Goal: Task Accomplishment & Management: Use online tool/utility

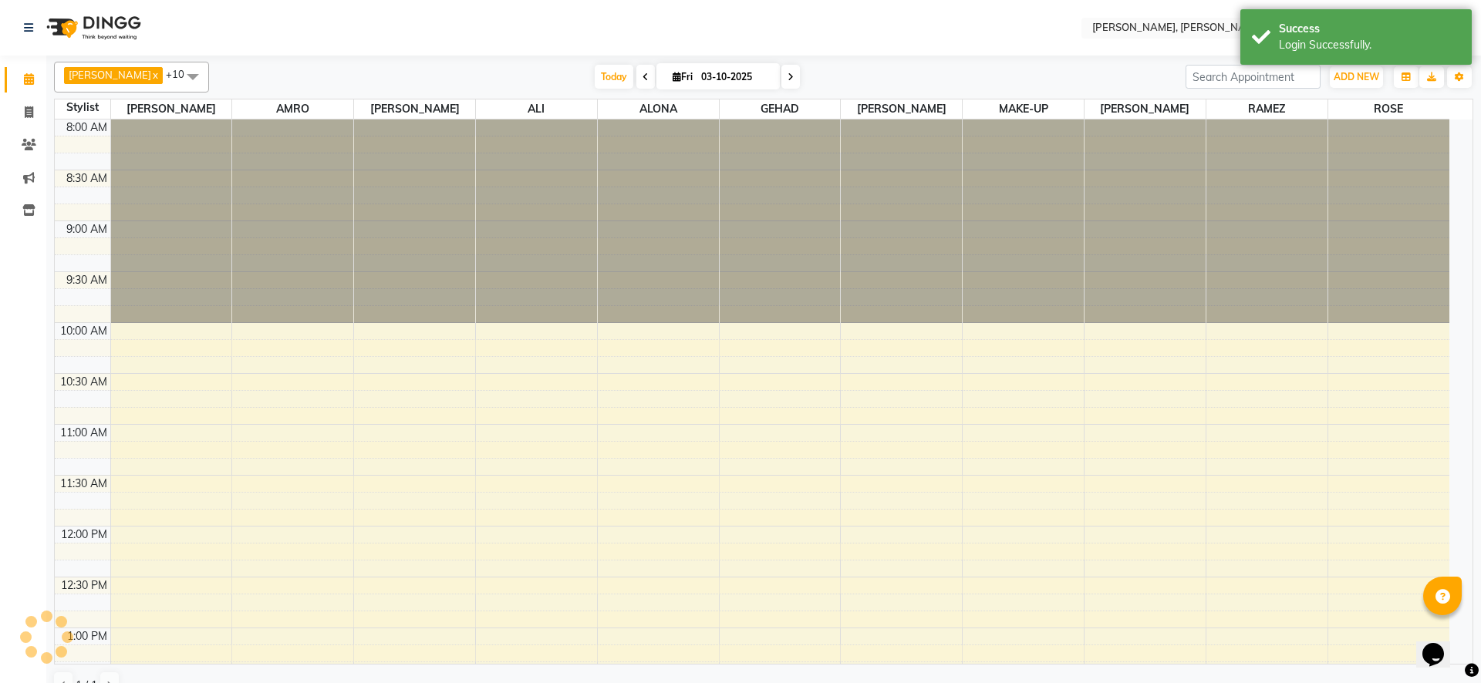
scroll to position [612, 0]
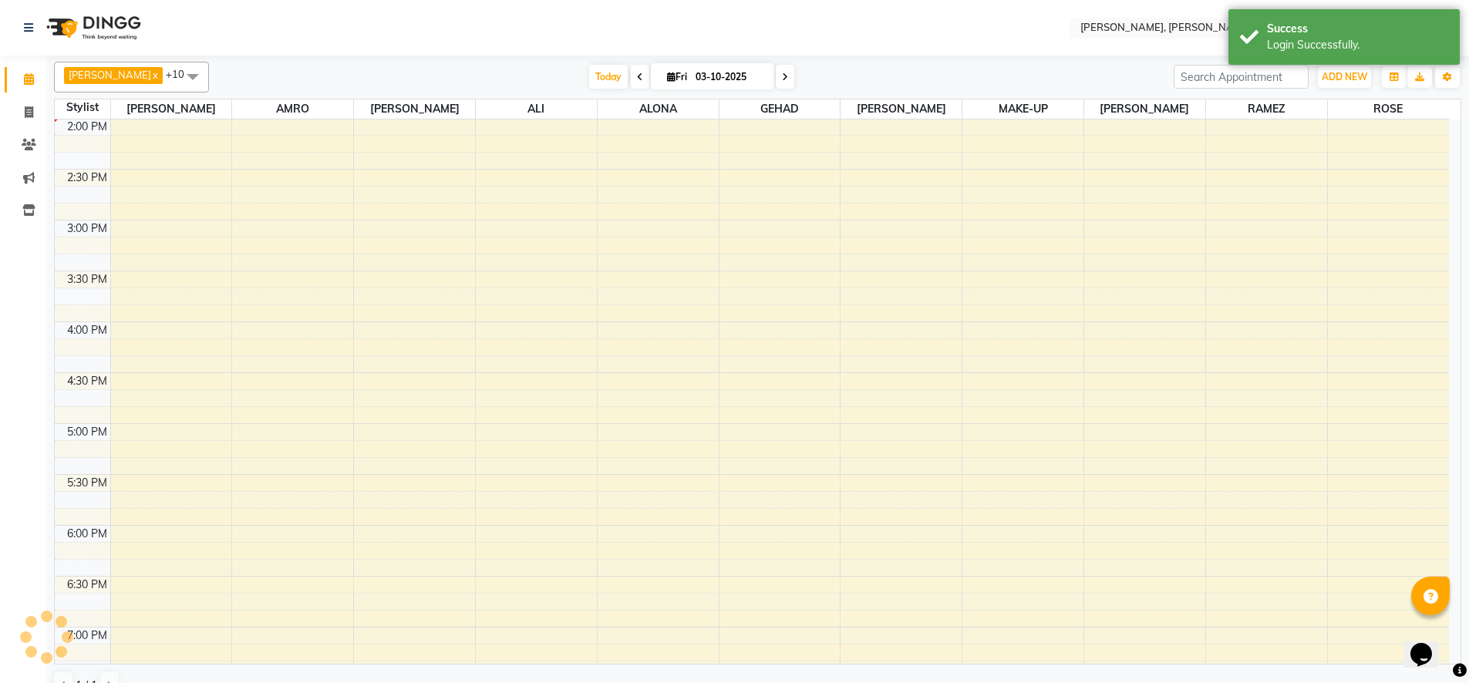
select select "en"
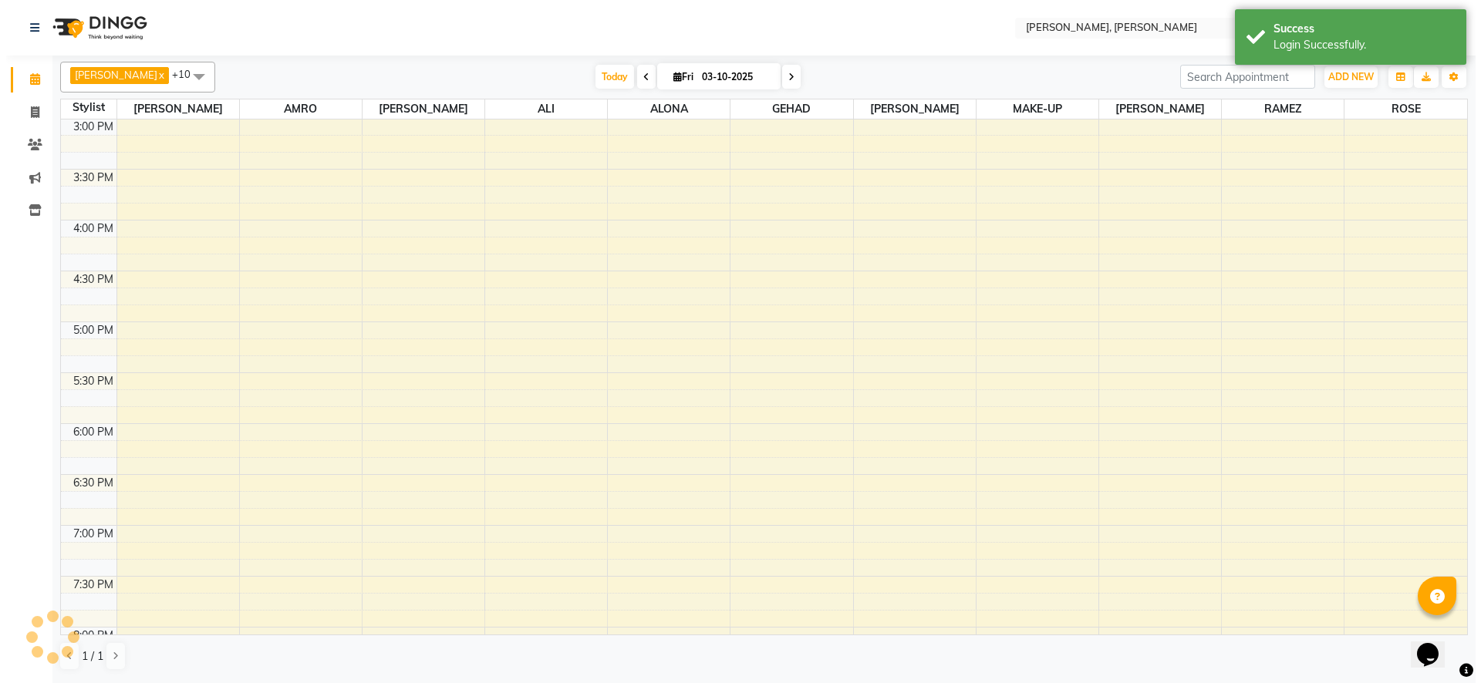
scroll to position [0, 0]
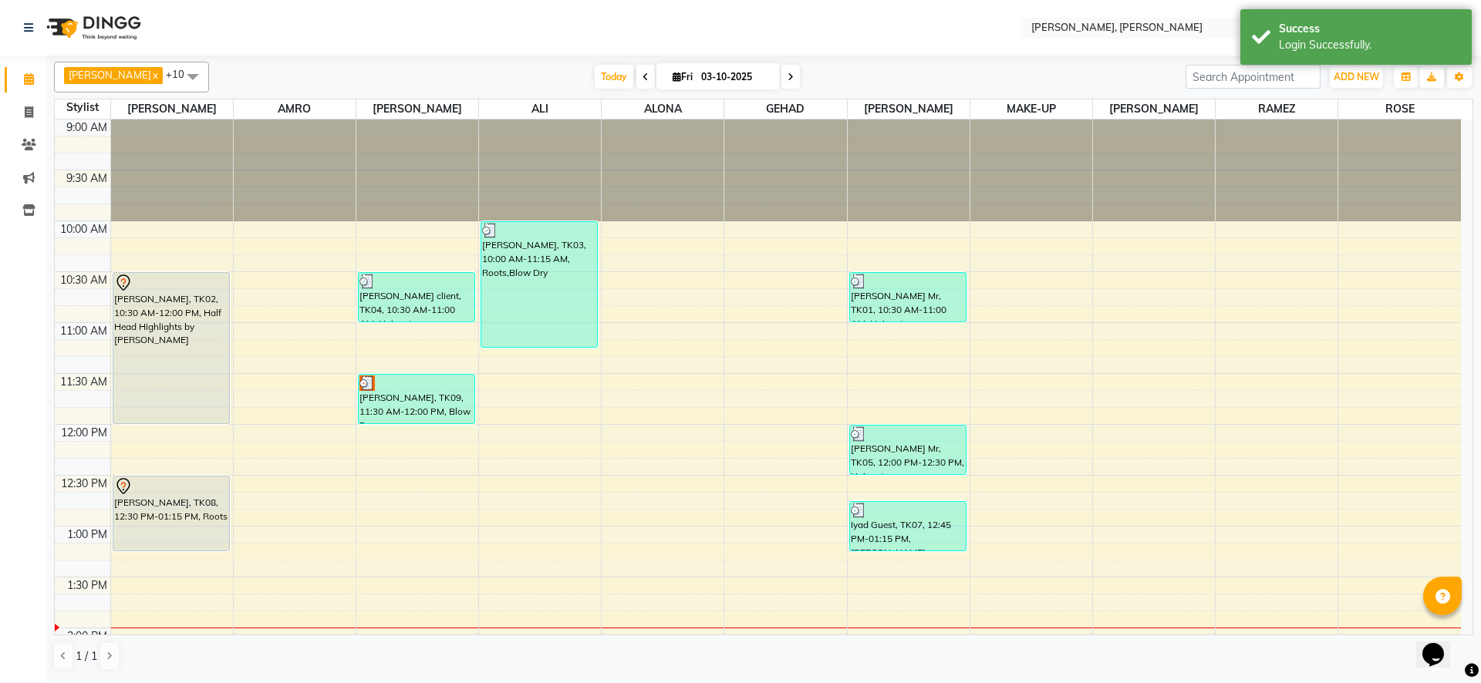
click at [389, 389] on div at bounding box center [416, 383] width 114 height 15
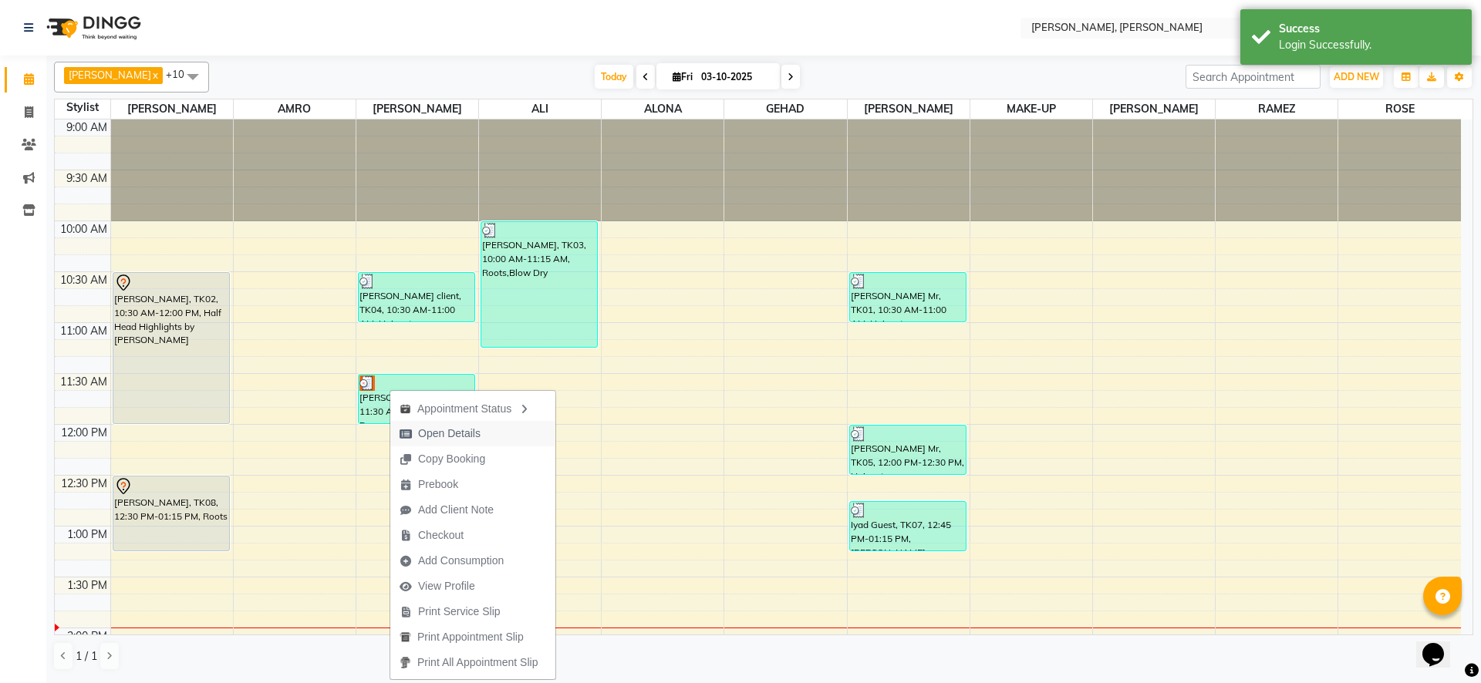
click at [457, 435] on span "Open Details" at bounding box center [449, 434] width 62 height 16
select select "3"
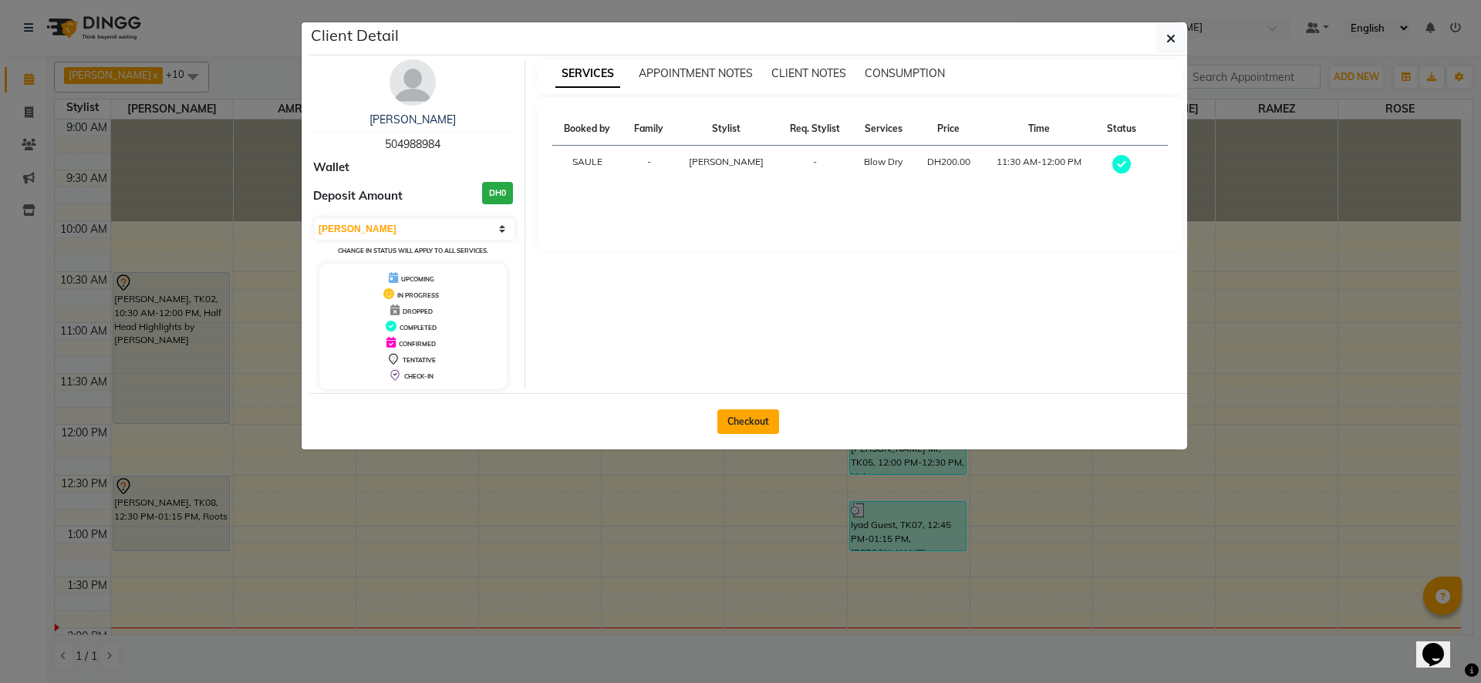
click at [749, 418] on button "Checkout" at bounding box center [748, 422] width 62 height 25
select select "service"
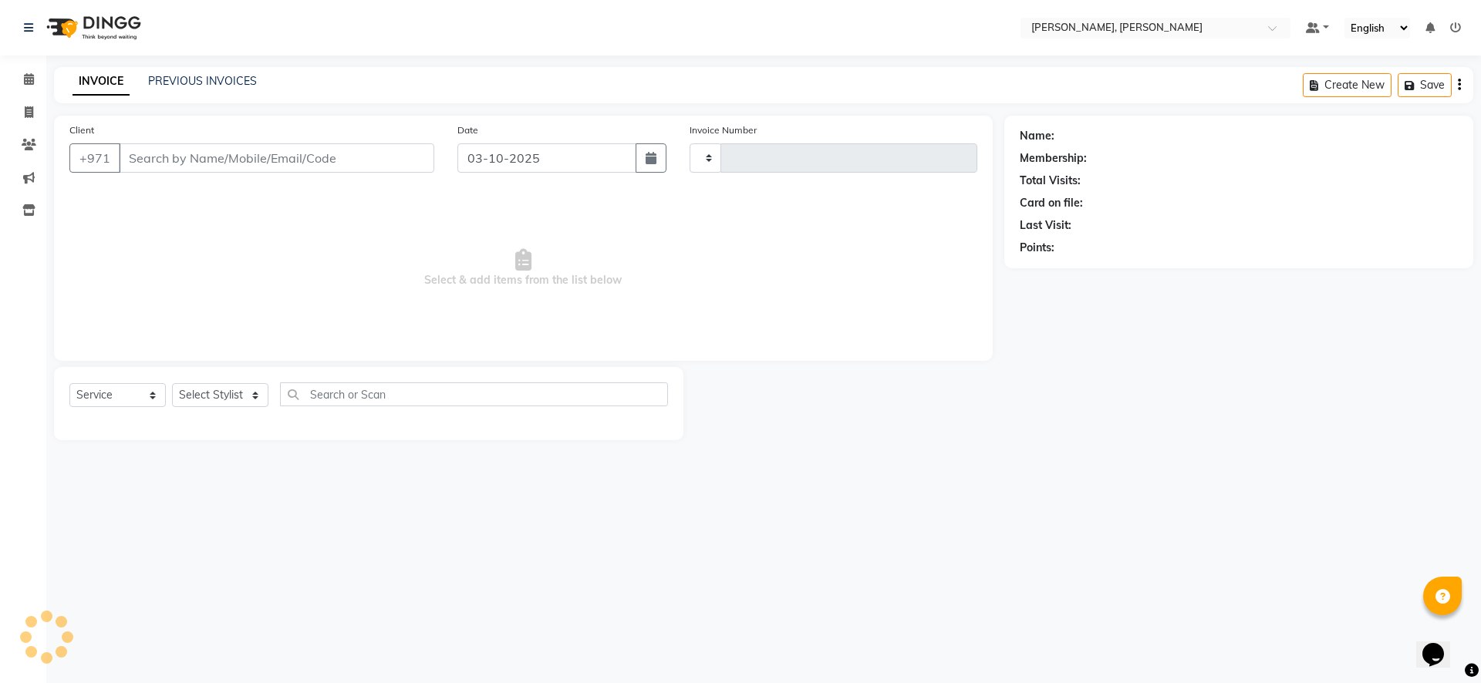
type input "2785"
select select "7142"
type input "50*****84"
select select "59752"
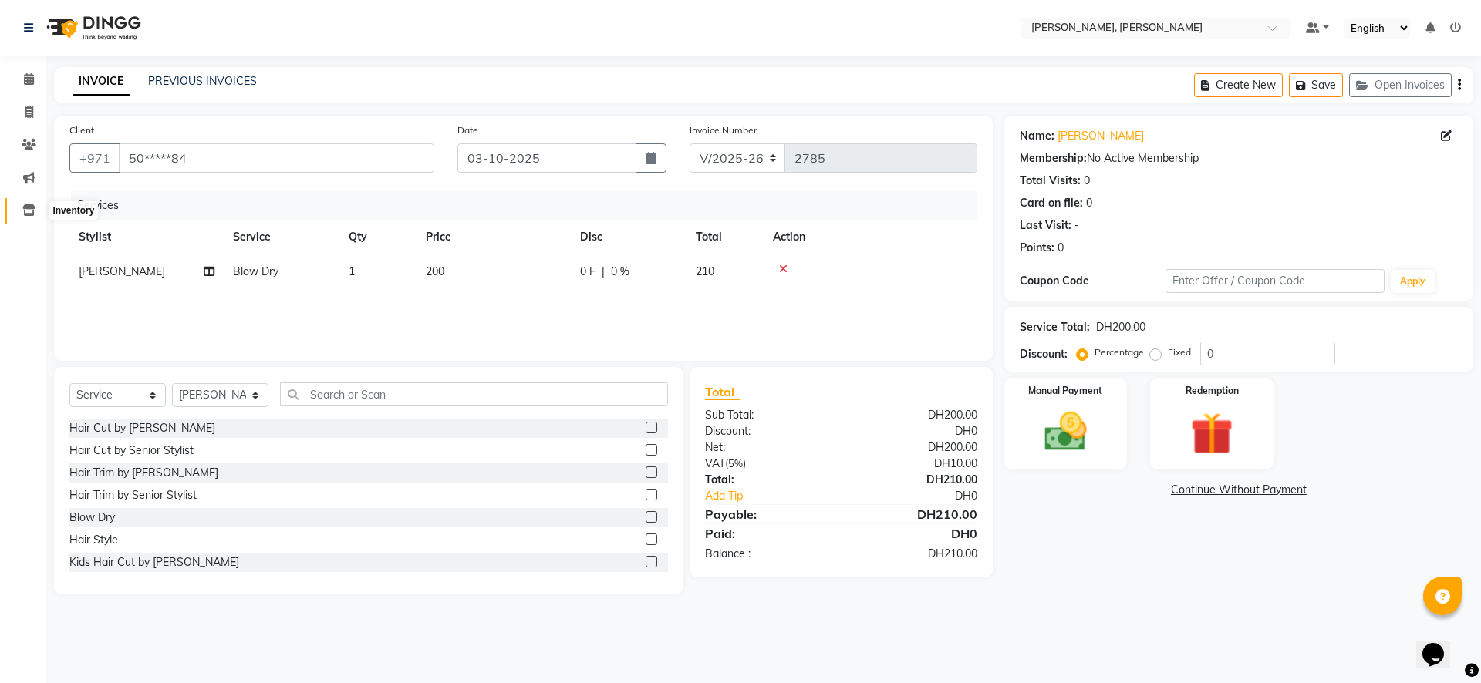
click at [32, 212] on icon at bounding box center [28, 210] width 13 height 12
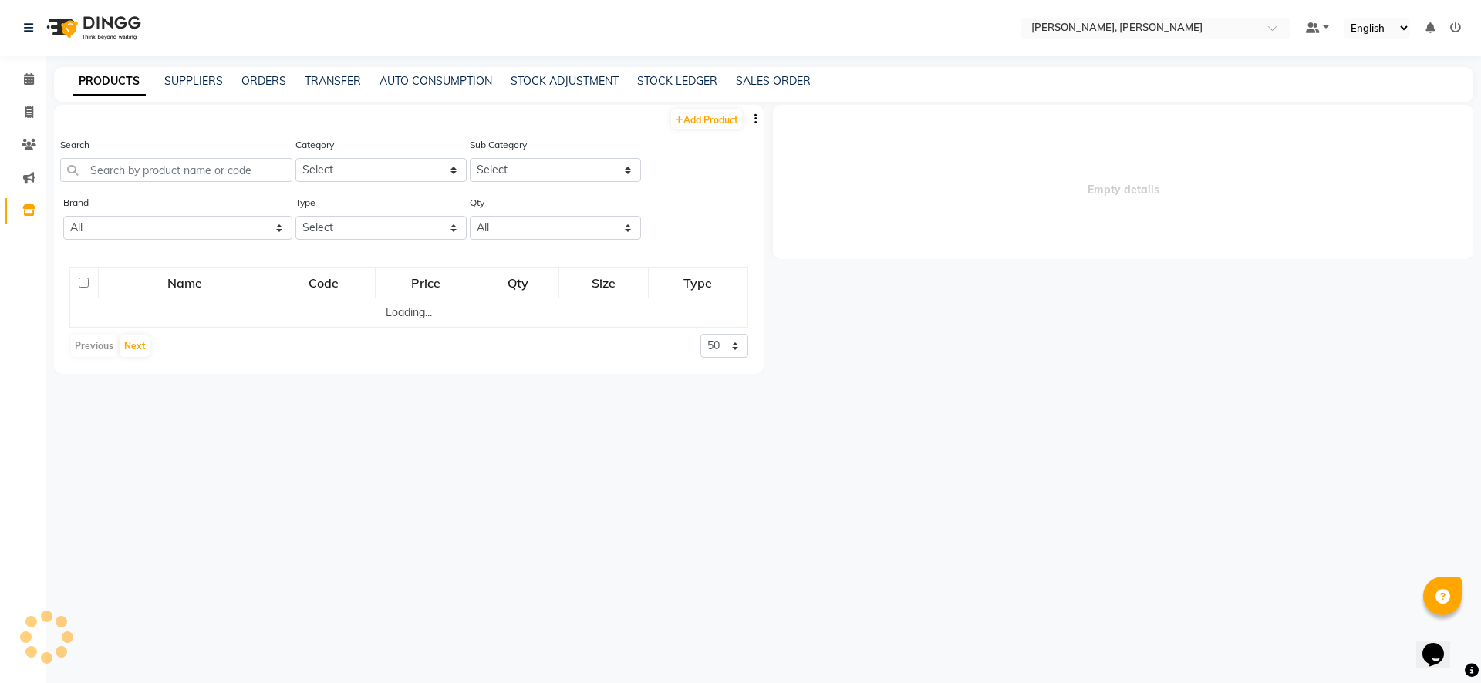
select select
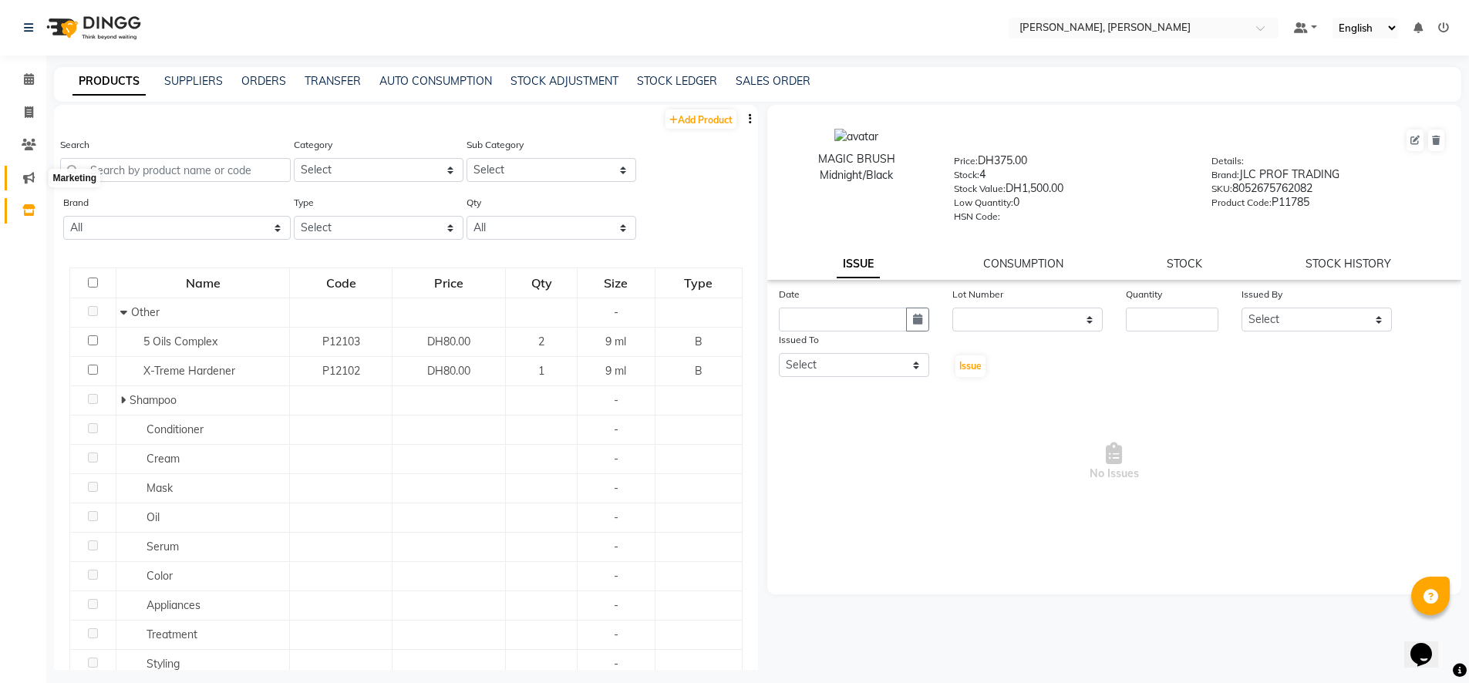
click at [15, 180] on span at bounding box center [28, 179] width 27 height 18
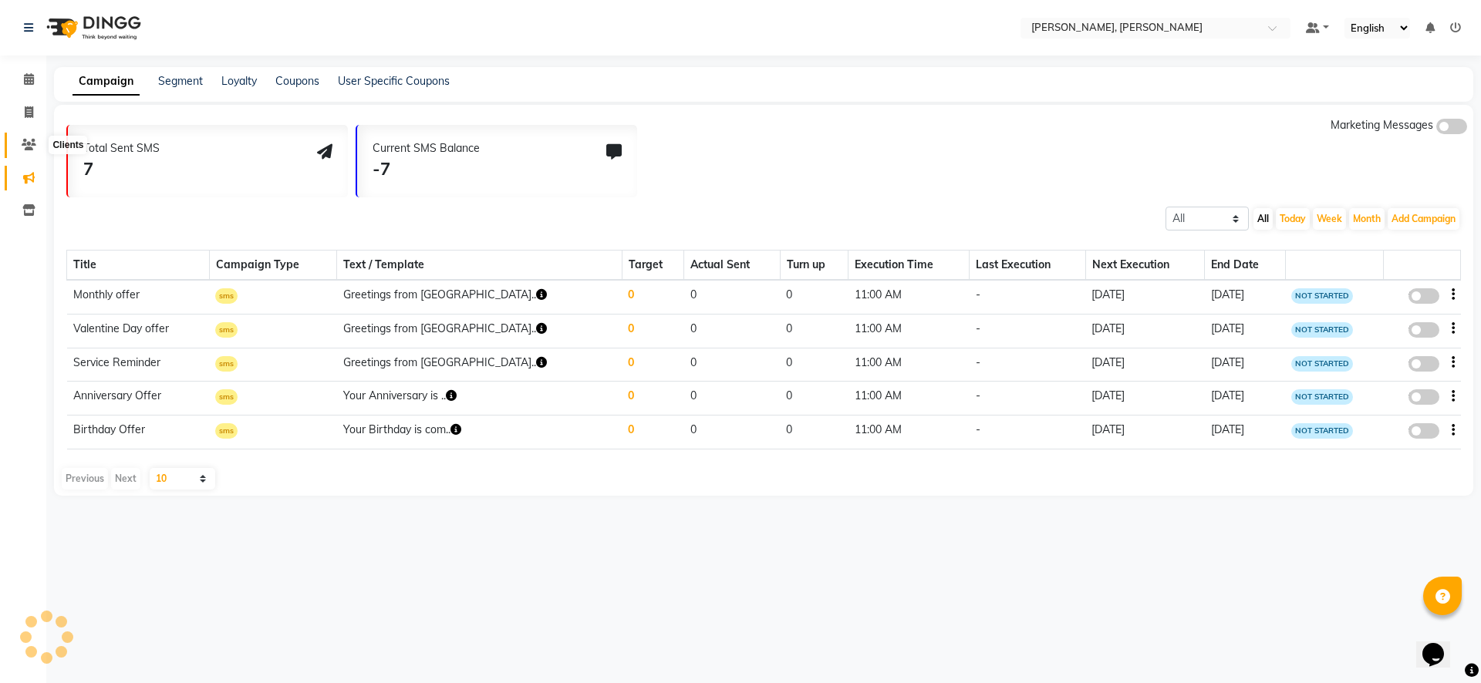
click at [28, 149] on icon at bounding box center [29, 145] width 15 height 12
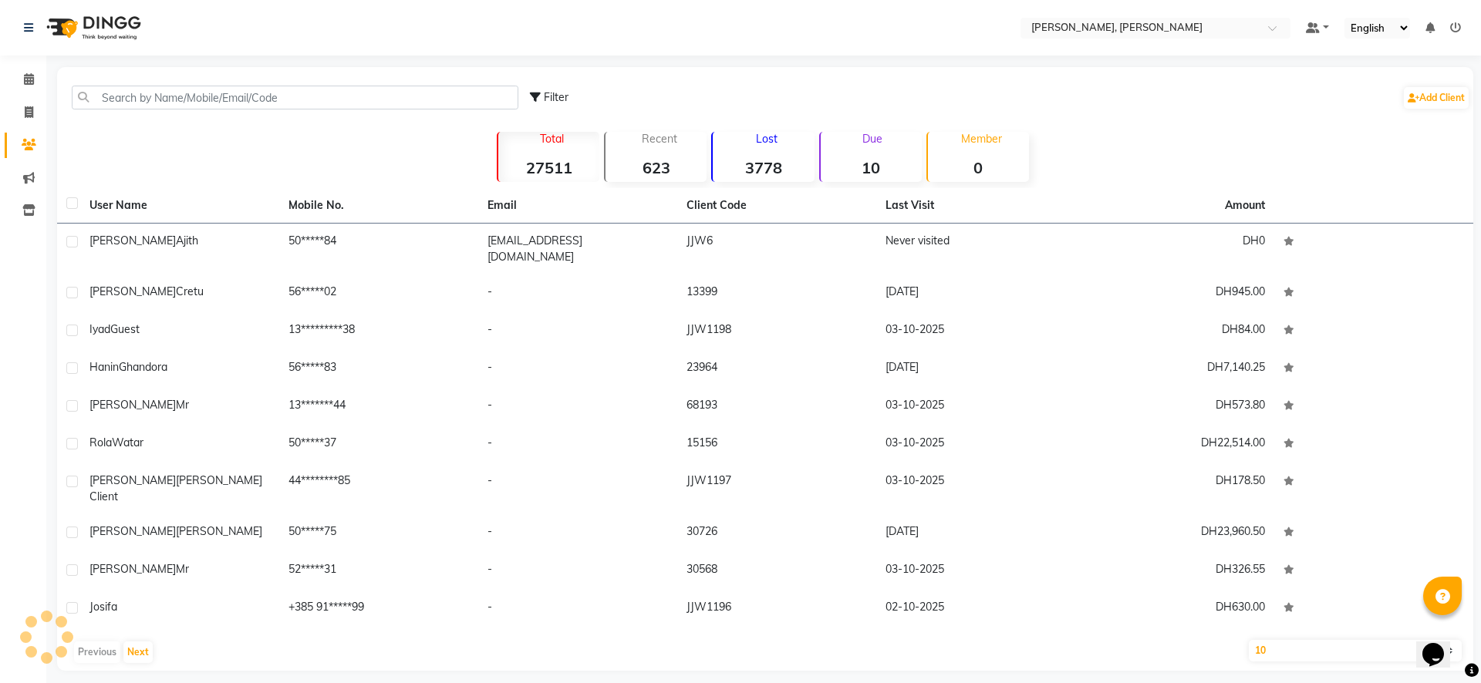
click at [25, 97] on li "Invoice" at bounding box center [23, 112] width 46 height 33
click at [34, 111] on span at bounding box center [28, 113] width 27 height 18
select select "service"
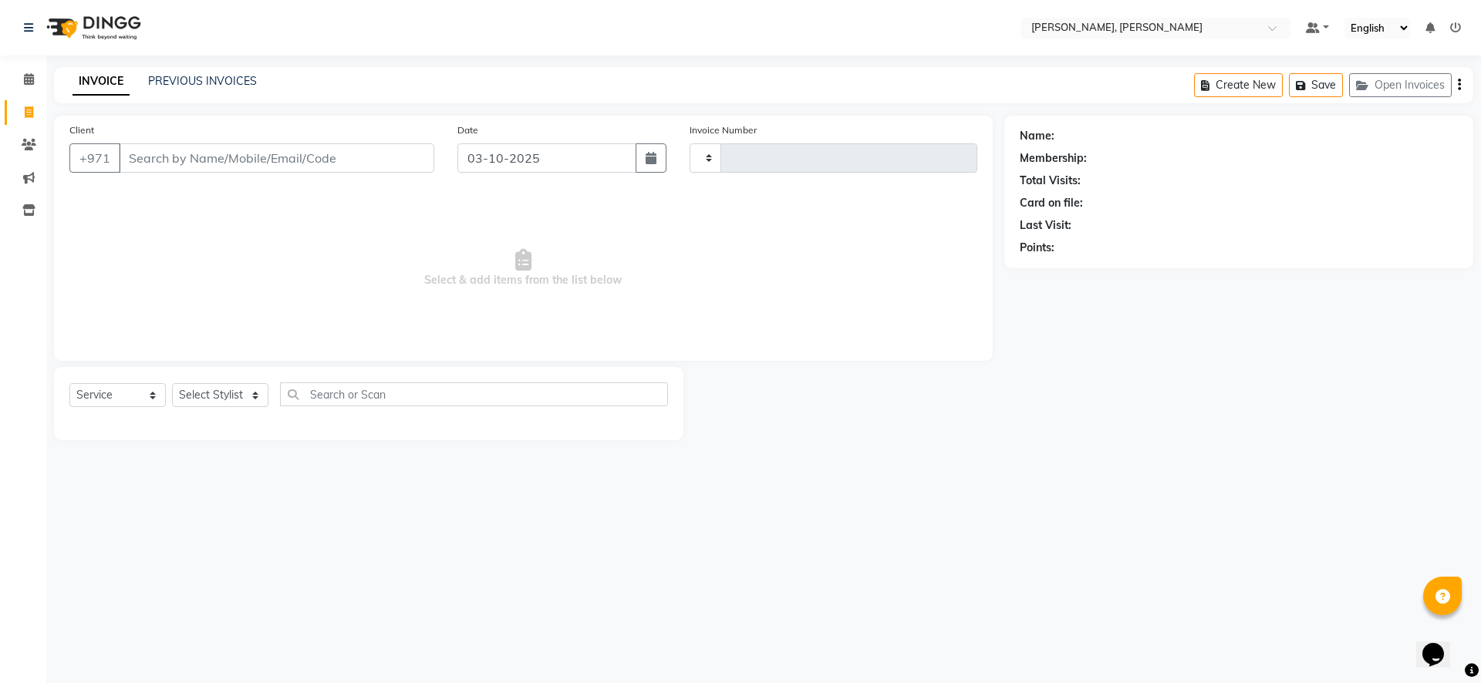
type input "2785"
select select "7142"
click at [1456, 29] on icon at bounding box center [1455, 27] width 11 height 11
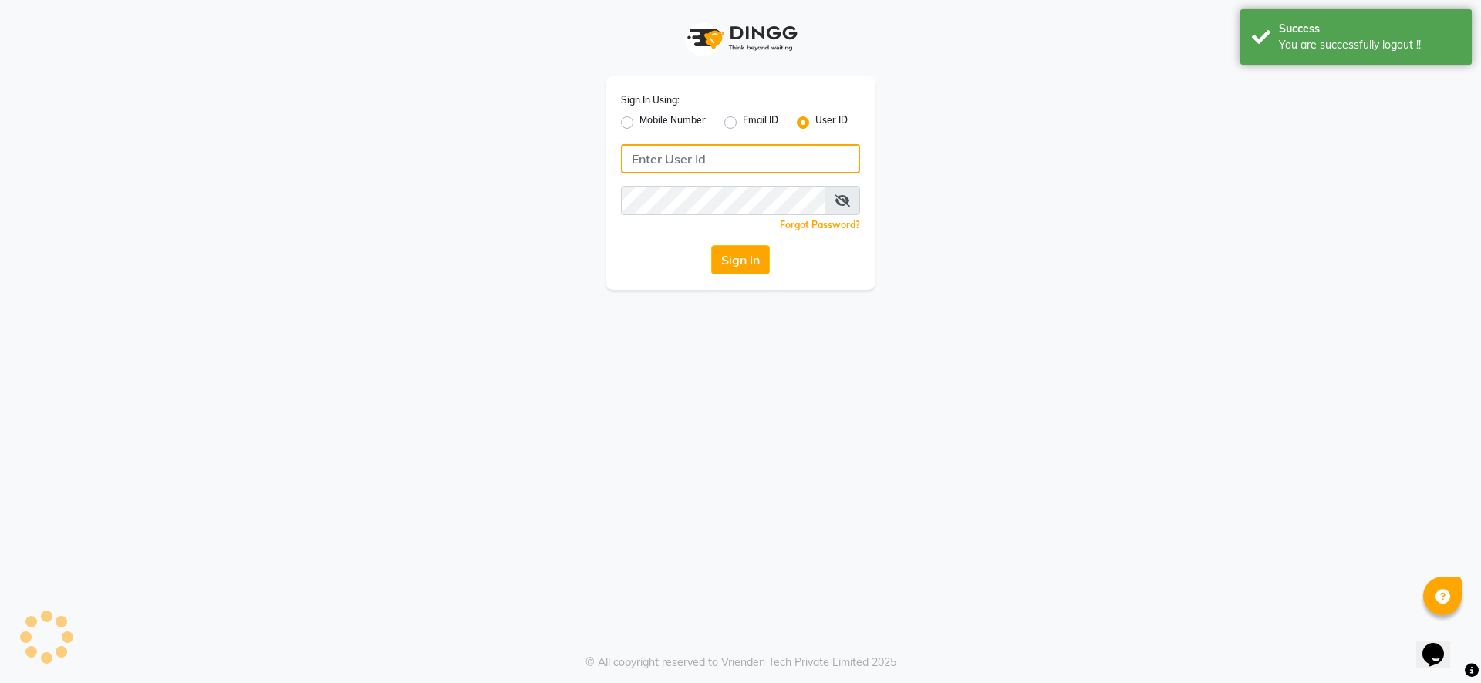
type input "569232369"
click at [994, 277] on div "Sign In Using: Mobile Number Email ID User ID 569232369 Remember me Forgot Pass…" at bounding box center [740, 145] width 879 height 290
click at [815, 126] on label "User ID" at bounding box center [831, 122] width 32 height 19
click at [815, 123] on input "User ID" at bounding box center [820, 118] width 10 height 10
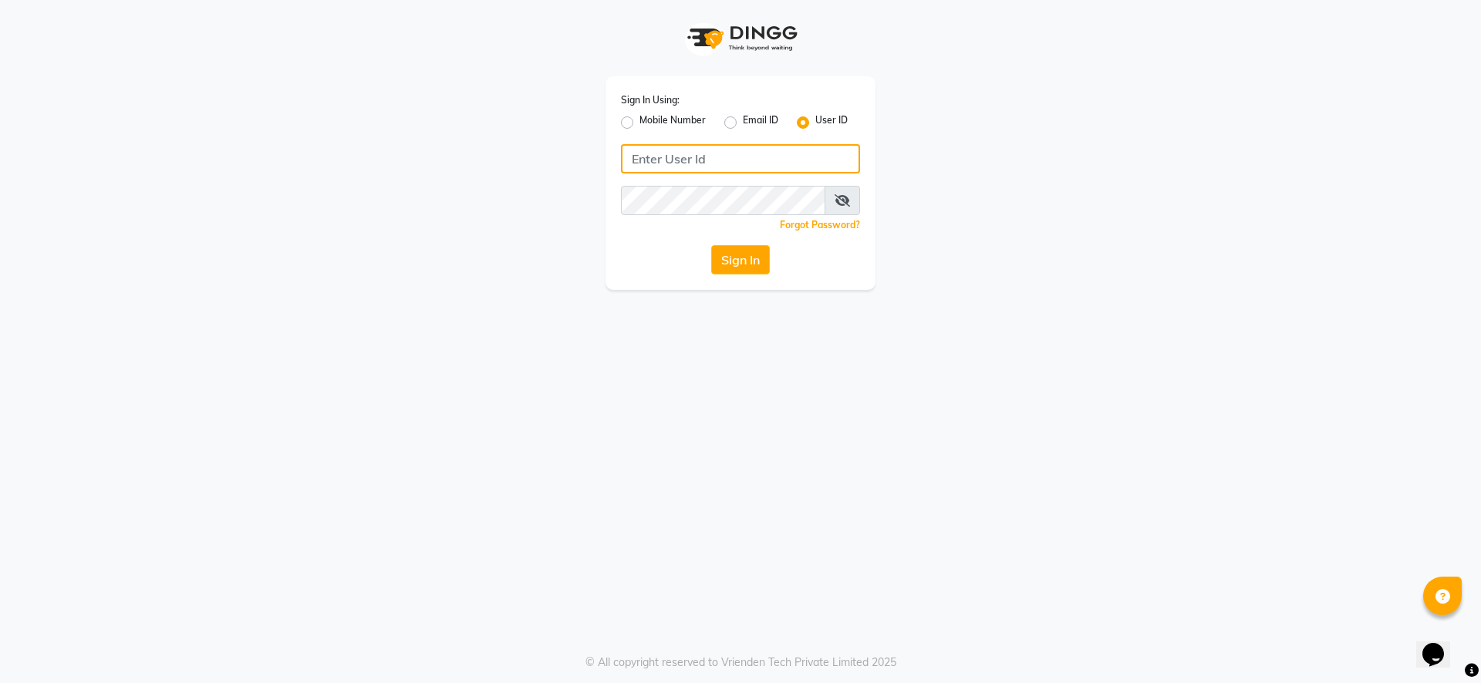
click at [764, 157] on input "Username" at bounding box center [740, 158] width 239 height 29
type input "[PERSON_NAME]"
click at [753, 262] on button "Sign In" at bounding box center [740, 259] width 59 height 29
